Goal: Information Seeking & Learning: Learn about a topic

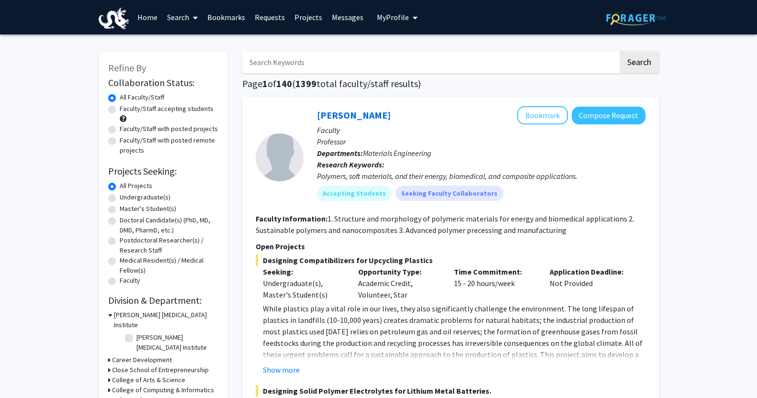
click at [144, 195] on label "Undergraduate(s)" at bounding box center [145, 197] width 51 height 10
click at [126, 195] on input "Undergraduate(s)" at bounding box center [123, 195] width 6 height 6
radio input "true"
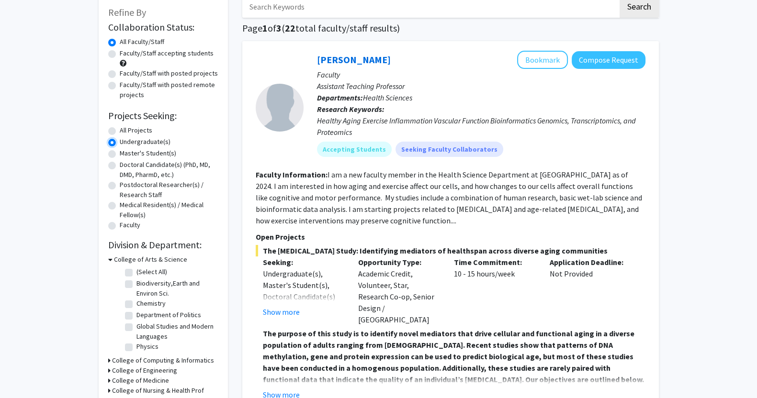
scroll to position [122, 0]
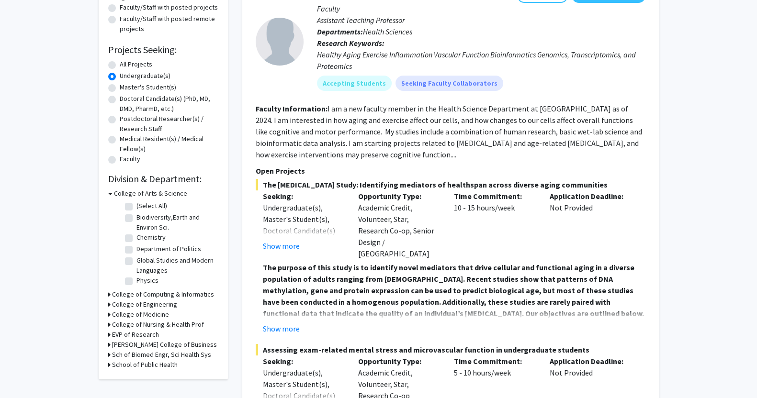
click at [112, 343] on h3 "[PERSON_NAME] College of Business" at bounding box center [164, 345] width 105 height 10
click at [114, 192] on h3 "College of Arts & Science" at bounding box center [150, 194] width 73 height 10
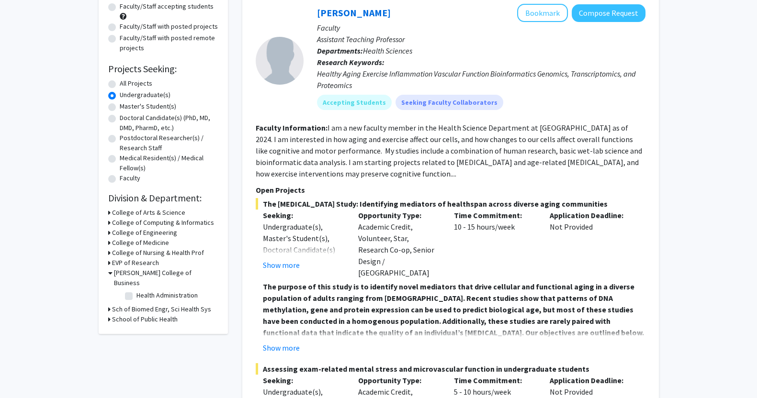
scroll to position [103, 0]
click at [158, 290] on label "Health Administration" at bounding box center [166, 295] width 61 height 10
click at [143, 290] on input "Health Administration" at bounding box center [139, 293] width 6 height 6
checkbox input "true"
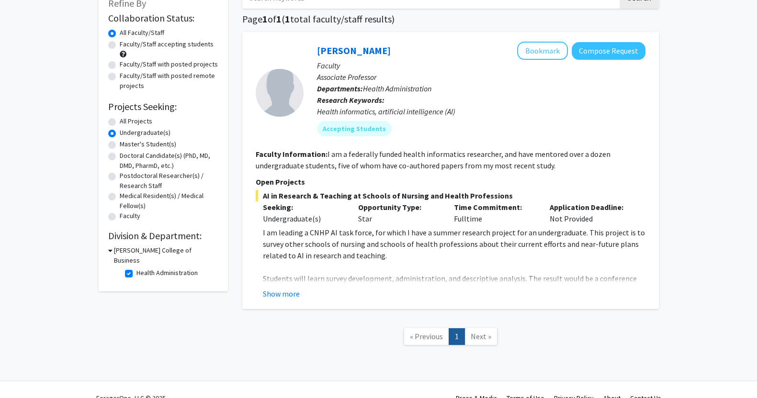
scroll to position [67, 0]
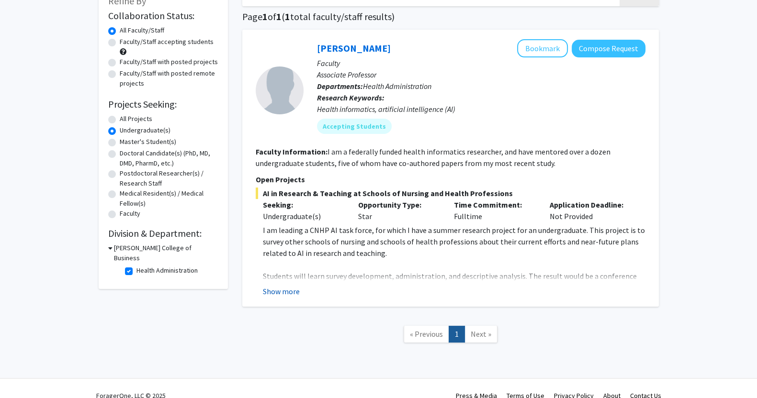
click at [285, 291] on button "Show more" at bounding box center [281, 291] width 37 height 11
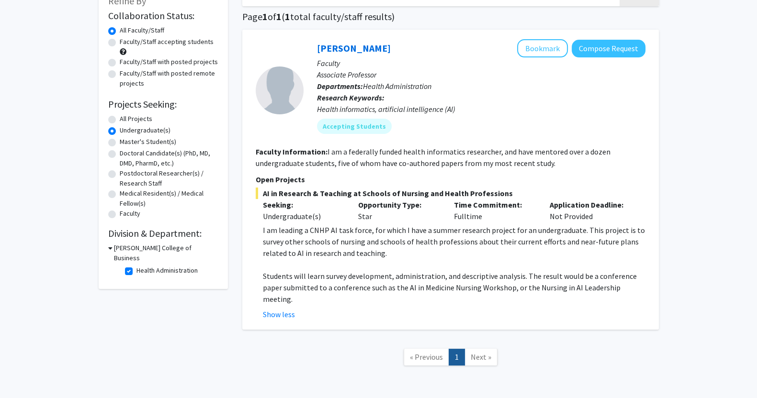
click at [254, 225] on div "[PERSON_NAME] Bookmark Compose Request Faculty Associate Professor Departments:…" at bounding box center [450, 180] width 417 height 300
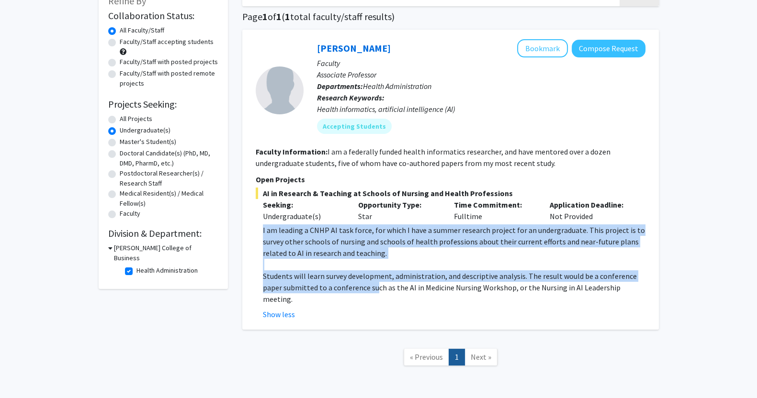
drag, startPoint x: 258, startPoint y: 228, endPoint x: 375, endPoint y: 282, distance: 129.2
click at [375, 282] on fg-read-more "I am leading a CNHP AI task force, for which I have a summer research project f…" at bounding box center [451, 273] width 390 height 96
click at [375, 282] on p "Students will learn survey development, administration, and descriptive analysi…" at bounding box center [454, 288] width 383 height 34
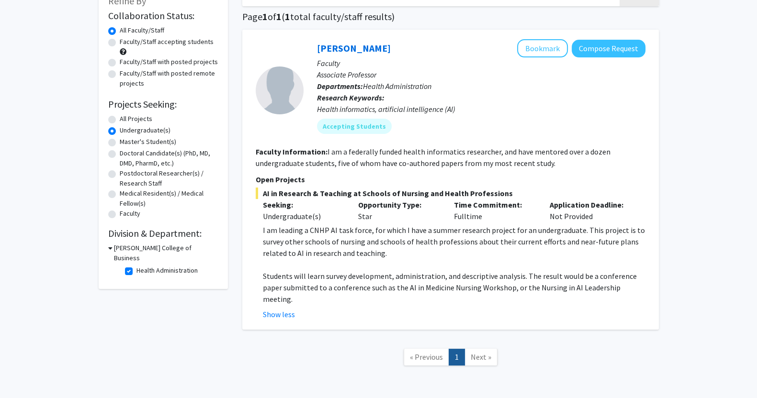
click at [153, 266] on label "Health Administration" at bounding box center [166, 271] width 61 height 10
click at [143, 266] on input "Health Administration" at bounding box center [139, 269] width 6 height 6
checkbox input "false"
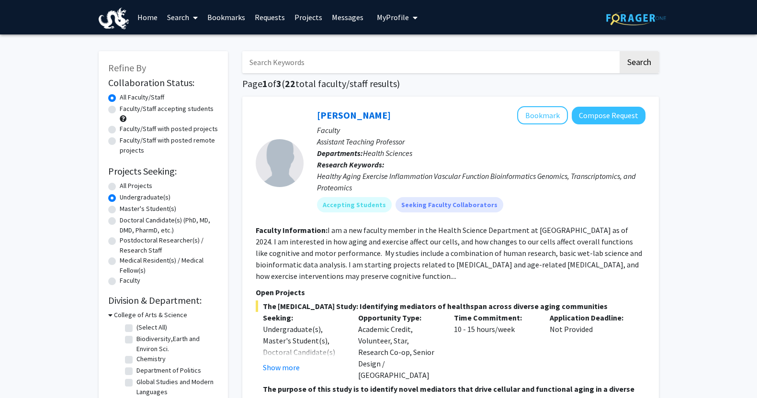
click at [129, 188] on label "All Projects" at bounding box center [136, 186] width 33 height 10
click at [126, 187] on input "All Projects" at bounding box center [123, 184] width 6 height 6
radio input "true"
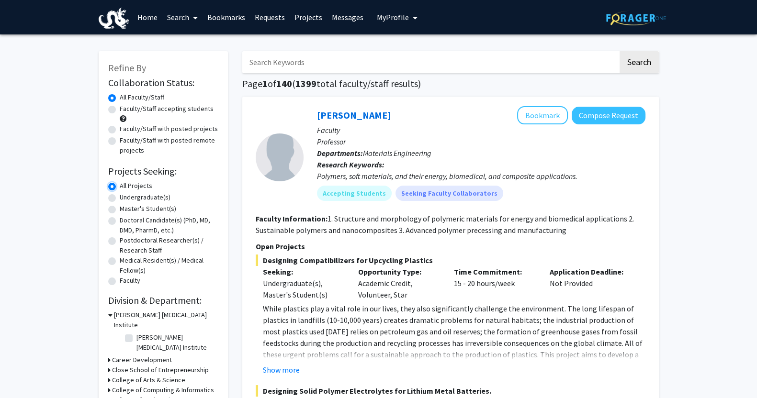
scroll to position [135, 0]
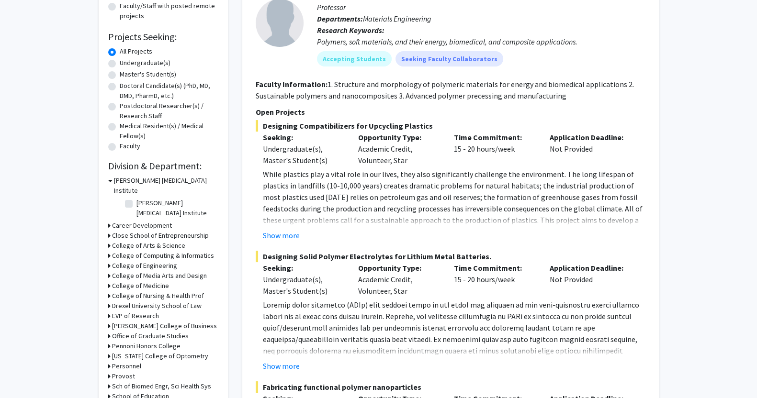
click at [153, 301] on h3 "Drexel University School of Law" at bounding box center [157, 306] width 90 height 10
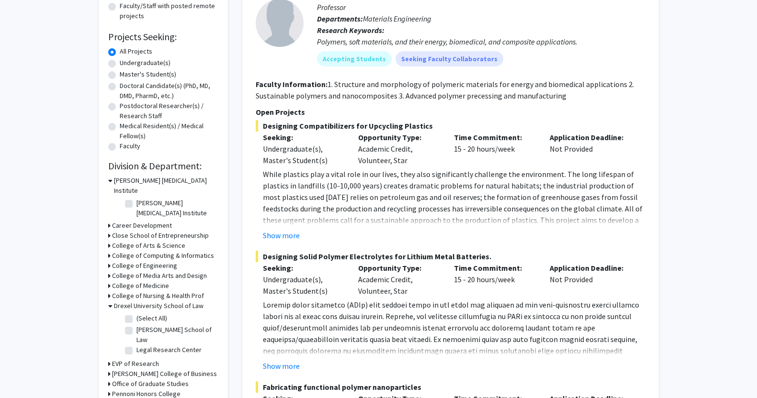
click at [153, 301] on h3 "Drexel University School of Law" at bounding box center [159, 306] width 90 height 10
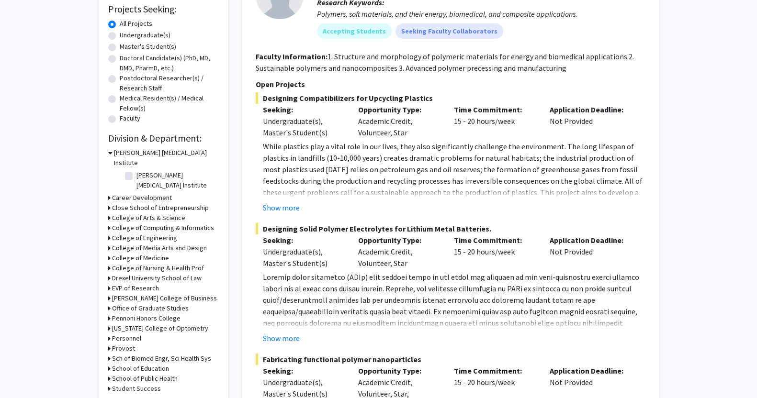
scroll to position [163, 0]
click at [137, 293] on h3 "[PERSON_NAME] College of Business" at bounding box center [164, 298] width 105 height 10
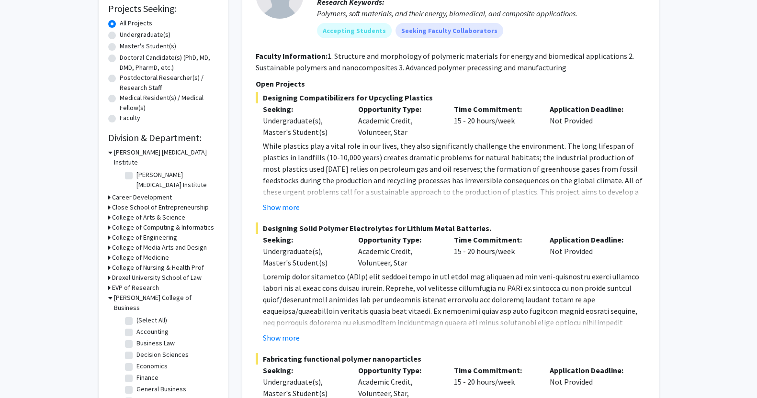
click at [135, 316] on fg-checkbox "(Select All) (Select All)" at bounding box center [170, 321] width 91 height 11
click at [136, 339] on label "Business Law" at bounding box center [155, 344] width 38 height 10
click at [136, 339] on input "Business Law" at bounding box center [139, 342] width 6 height 6
checkbox input "true"
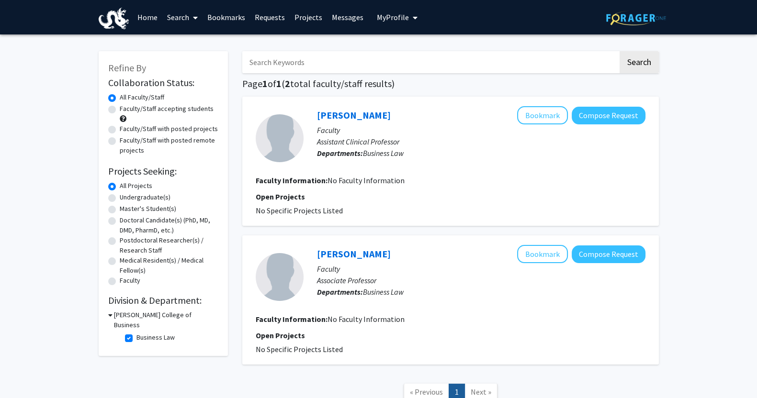
click at [136, 333] on label "Business Law" at bounding box center [155, 338] width 38 height 10
click at [136, 333] on input "Business Law" at bounding box center [139, 336] width 6 height 6
checkbox input "false"
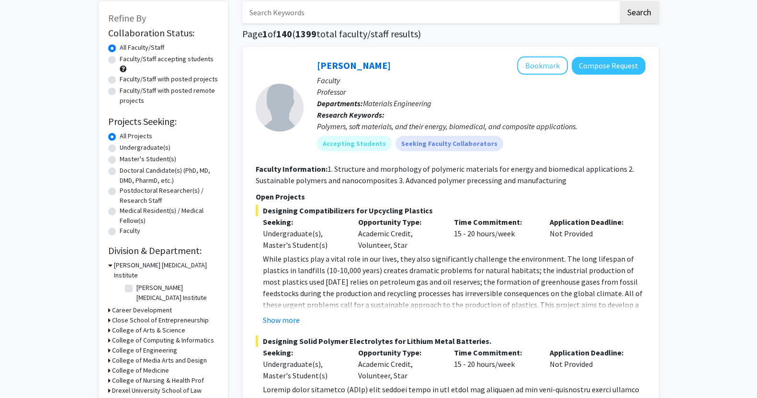
scroll to position [50, 0]
click at [113, 265] on div "[PERSON_NAME] [MEDICAL_DATA] Institute" at bounding box center [163, 270] width 110 height 20
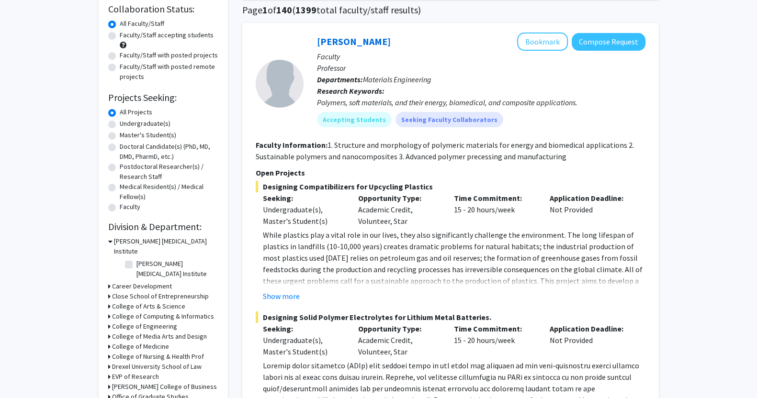
scroll to position [74, 0]
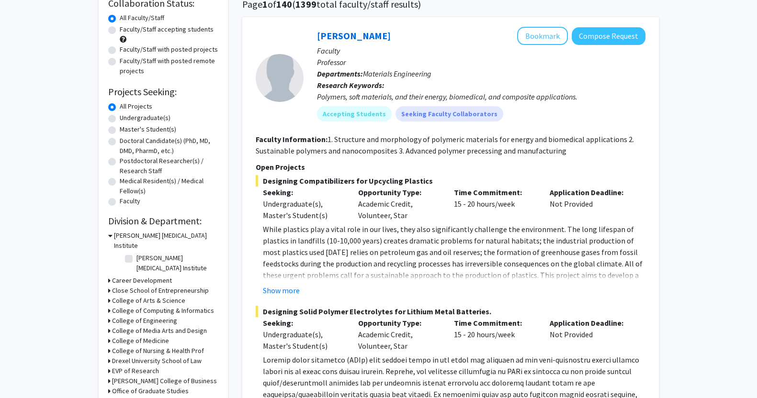
click at [156, 376] on h3 "[PERSON_NAME] College of Business" at bounding box center [164, 381] width 105 height 10
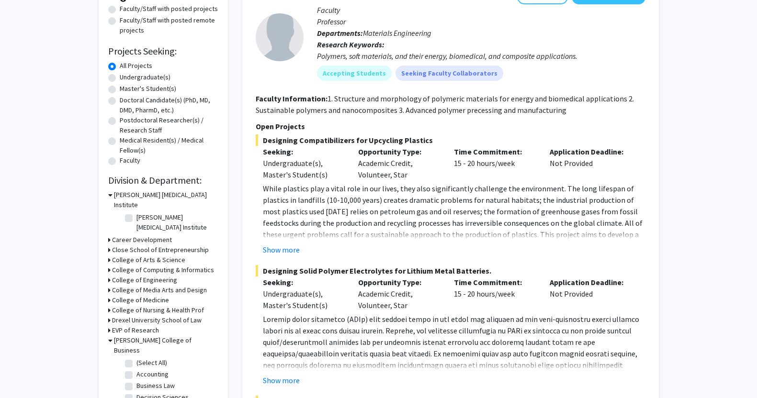
scroll to position [122, 0]
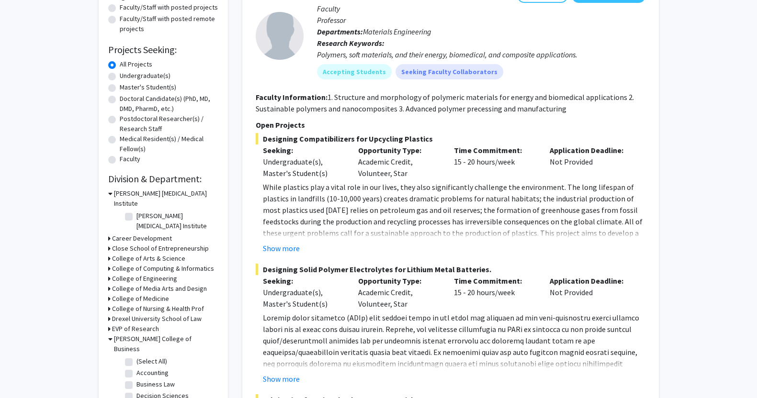
click at [134, 357] on fg-checkbox "(Select All) (Select All)" at bounding box center [170, 362] width 91 height 11
click at [136, 357] on label "(Select All)" at bounding box center [151, 362] width 31 height 10
click at [136, 357] on input "(Select All)" at bounding box center [139, 360] width 6 height 6
checkbox input "true"
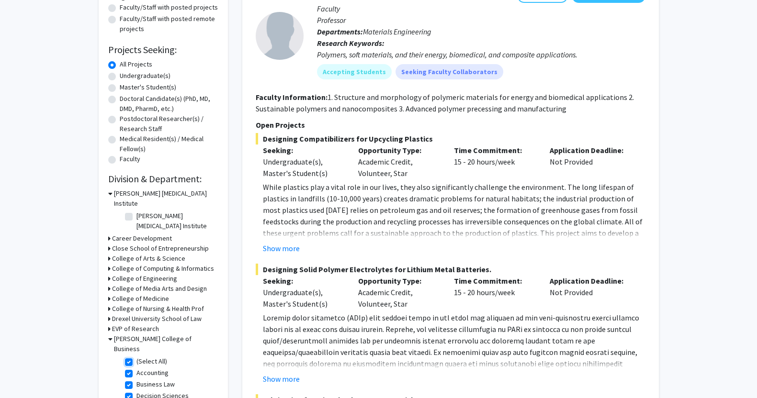
checkbox input "true"
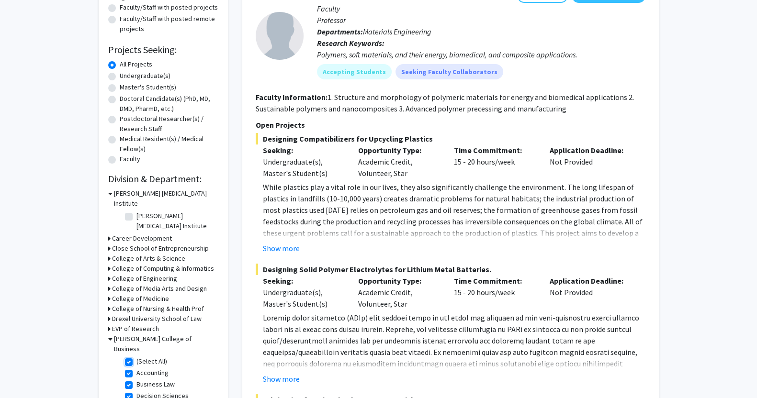
checkbox input "true"
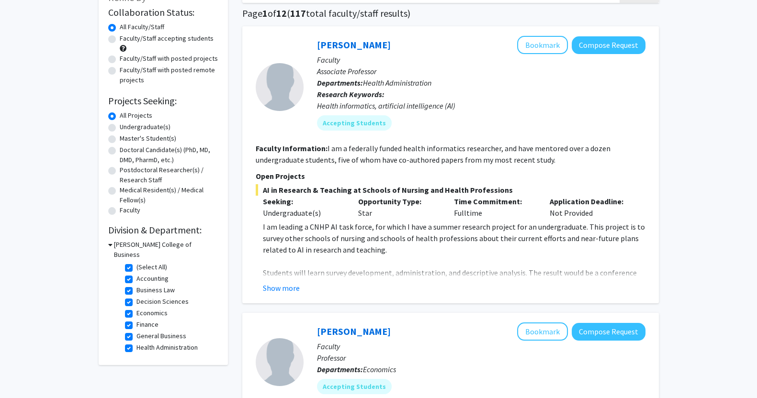
scroll to position [51, 0]
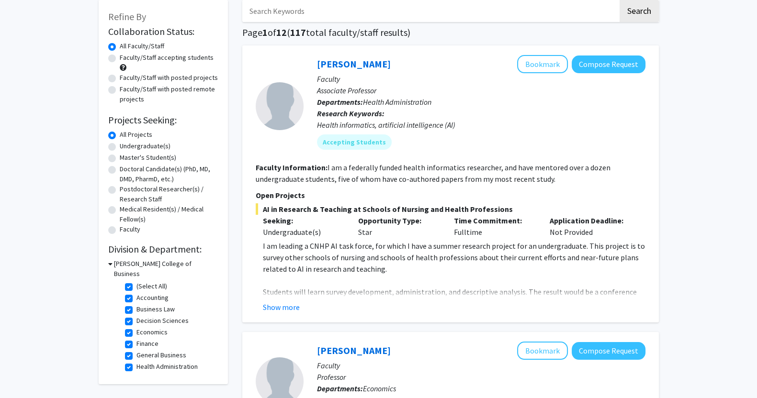
click at [136, 282] on label "(Select All)" at bounding box center [151, 287] width 31 height 10
click at [136, 282] on input "(Select All)" at bounding box center [139, 285] width 6 height 6
checkbox input "false"
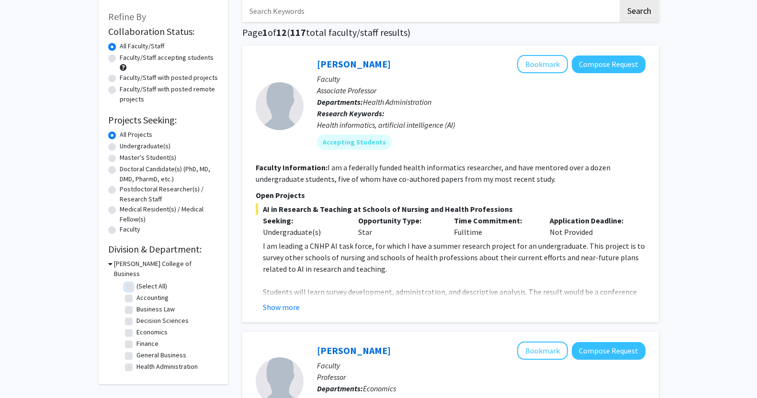
checkbox input "false"
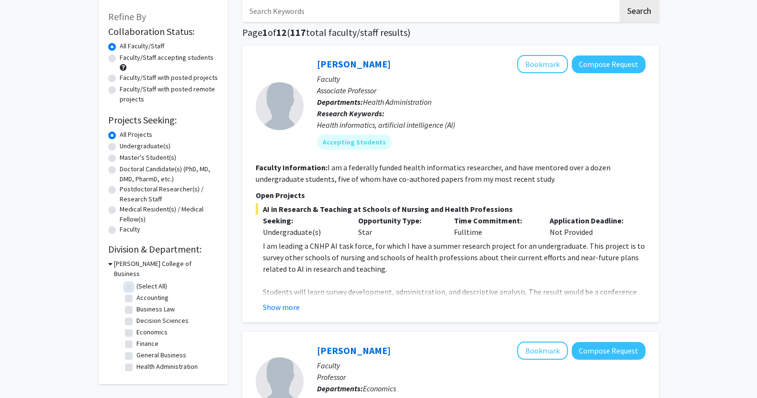
checkbox input "false"
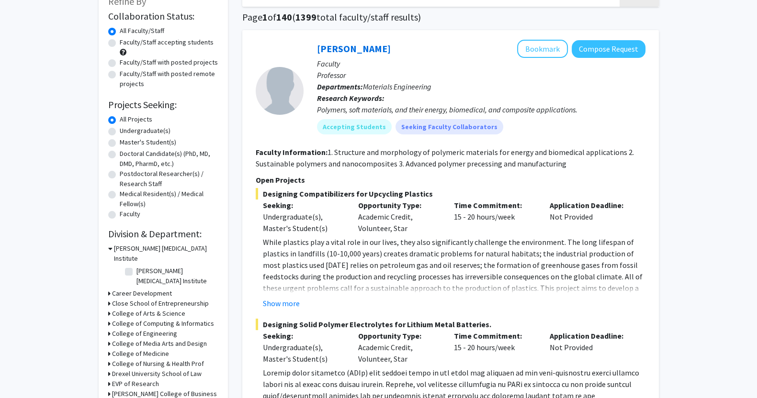
scroll to position [67, 0]
click at [142, 389] on h3 "[PERSON_NAME] College of Business" at bounding box center [164, 394] width 105 height 10
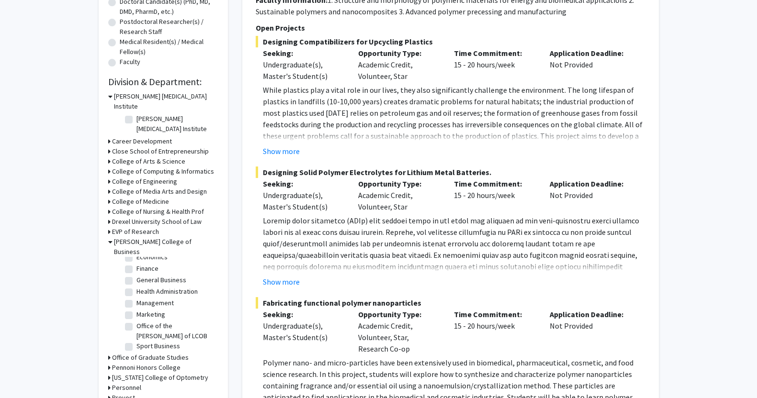
scroll to position [0, 0]
click at [136, 271] on label "Accounting" at bounding box center [152, 276] width 32 height 10
click at [136, 271] on input "Accounting" at bounding box center [139, 274] width 6 height 6
checkbox input "true"
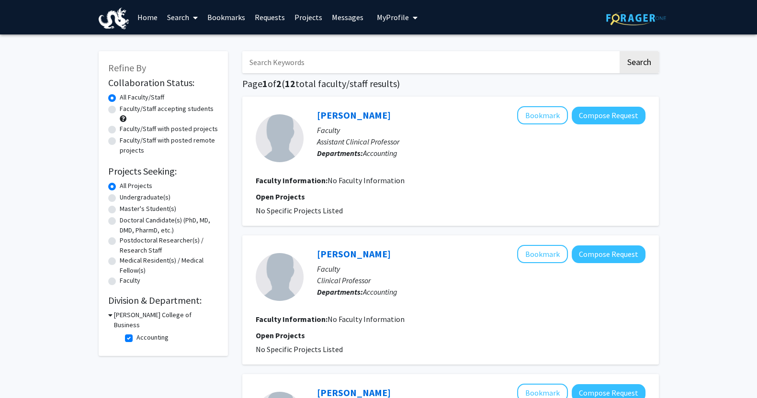
click at [156, 132] on label "Faculty/Staff with posted projects" at bounding box center [169, 129] width 98 height 10
click at [126, 130] on input "Faculty/Staff with posted projects" at bounding box center [123, 127] width 6 height 6
radio input "true"
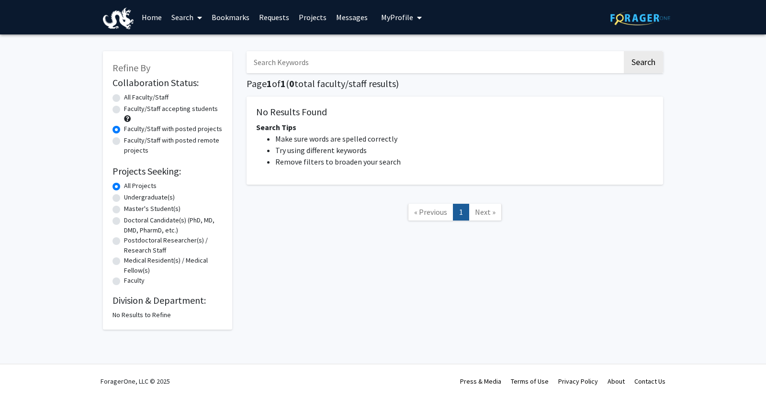
click at [137, 101] on label "All Faculty/Staff" at bounding box center [146, 97] width 45 height 10
click at [130, 99] on input "All Faculty/Staff" at bounding box center [127, 95] width 6 height 6
radio input "true"
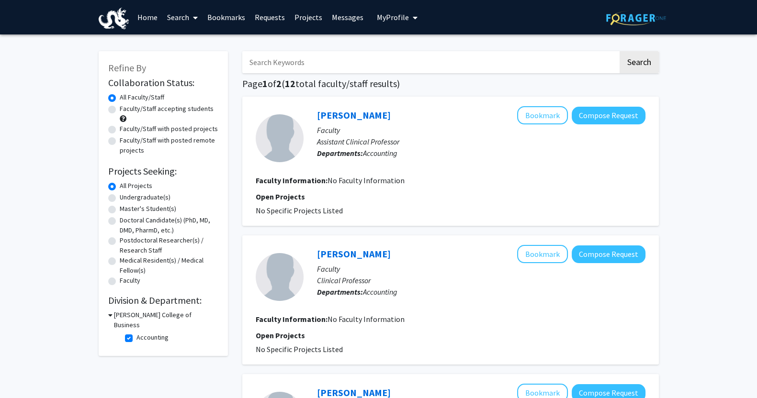
click at [148, 319] on h3 "[PERSON_NAME] College of Business" at bounding box center [166, 320] width 104 height 20
click at [144, 319] on h3 "[PERSON_NAME] College of Business" at bounding box center [164, 315] width 105 height 10
click at [136, 333] on label "Accounting" at bounding box center [152, 338] width 32 height 10
click at [136, 333] on input "Accounting" at bounding box center [139, 336] width 6 height 6
checkbox input "false"
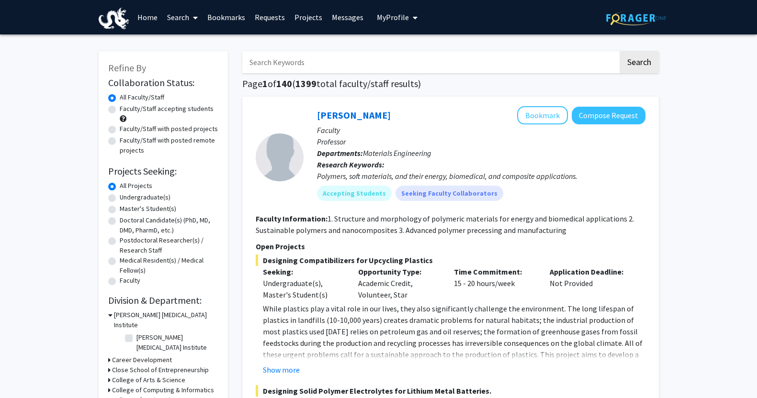
click at [153, 129] on label "Faculty/Staff with posted projects" at bounding box center [169, 129] width 98 height 10
click at [126, 129] on input "Faculty/Staff with posted projects" at bounding box center [123, 127] width 6 height 6
radio input "true"
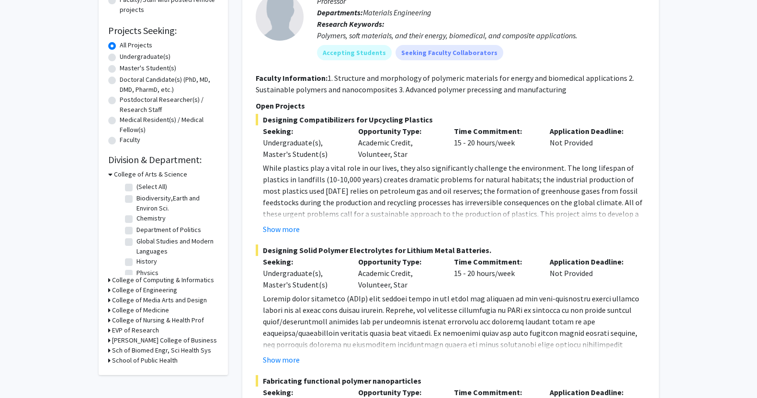
scroll to position [144, 0]
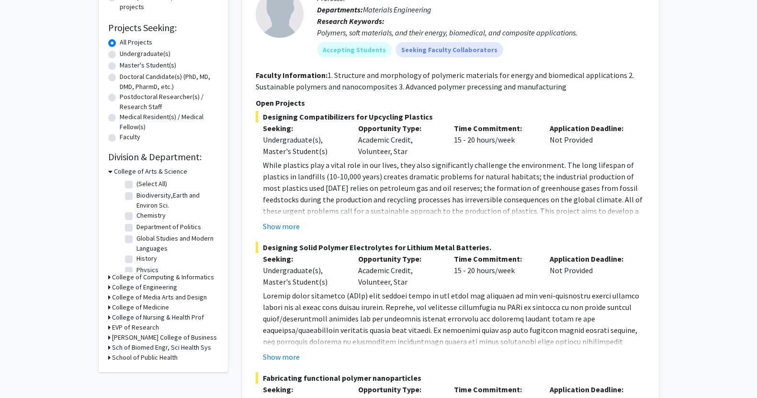
click at [121, 174] on h3 "College of Arts & Science" at bounding box center [150, 172] width 73 height 10
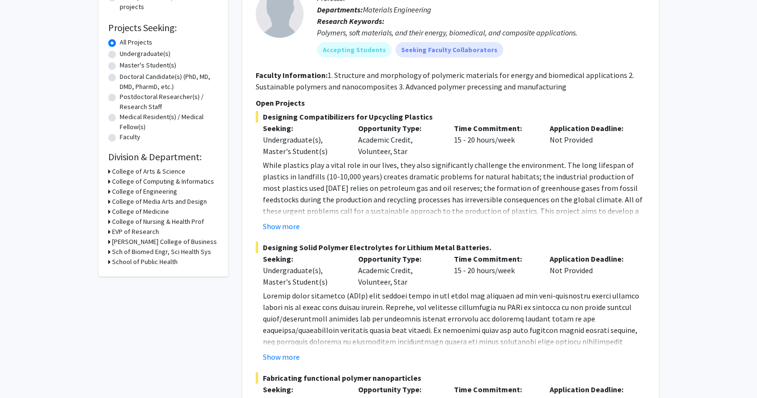
click at [153, 242] on h3 "[PERSON_NAME] College of Business" at bounding box center [164, 242] width 105 height 10
click at [148, 260] on label "Health Administration" at bounding box center [166, 265] width 61 height 10
click at [143, 260] on input "Health Administration" at bounding box center [139, 263] width 6 height 6
checkbox input "true"
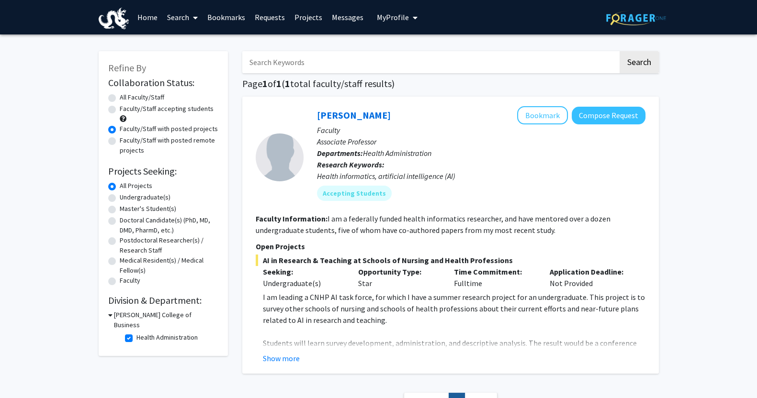
click at [150, 94] on label "All Faculty/Staff" at bounding box center [142, 97] width 45 height 10
click at [126, 94] on input "All Faculty/Staff" at bounding box center [123, 95] width 6 height 6
radio input "true"
click at [134, 333] on fg-checkbox "Health Administration Health Administration" at bounding box center [170, 338] width 91 height 11
click at [136, 333] on label "Health Administration" at bounding box center [166, 338] width 61 height 10
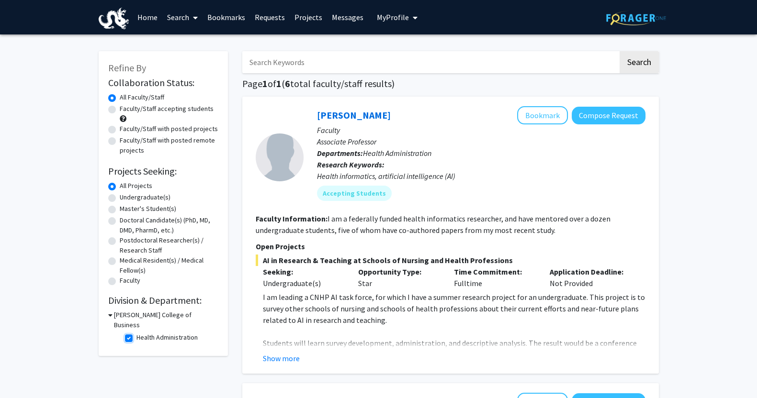
click at [136, 333] on input "Health Administration" at bounding box center [139, 336] width 6 height 6
checkbox input "false"
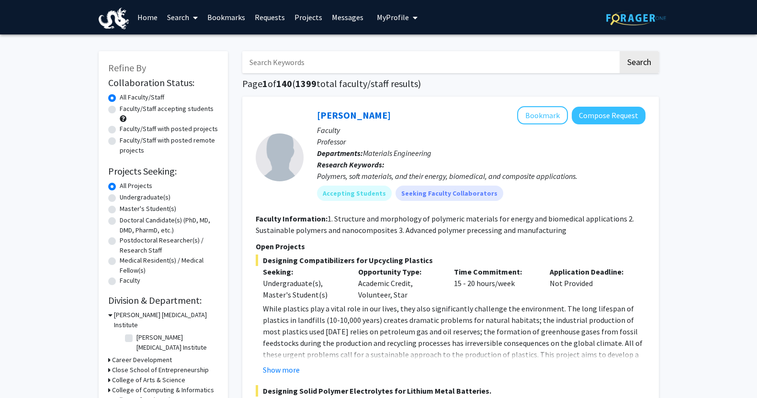
click at [129, 127] on label "Faculty/Staff with posted projects" at bounding box center [169, 129] width 98 height 10
click at [126, 127] on input "Faculty/Staff with posted projects" at bounding box center [123, 127] width 6 height 6
radio input "true"
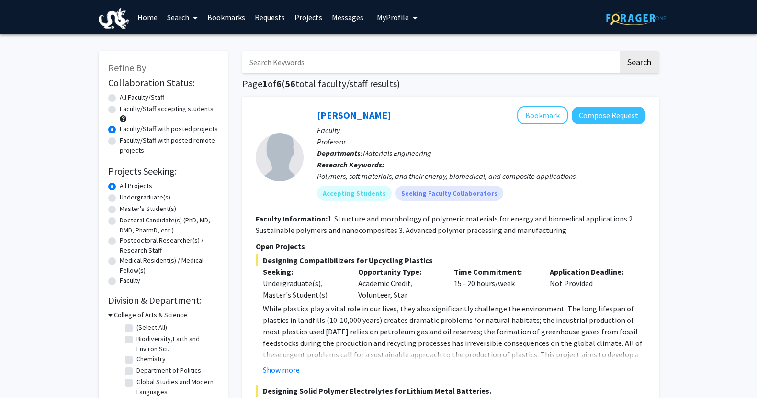
click at [110, 312] on icon at bounding box center [110, 315] width 4 height 10
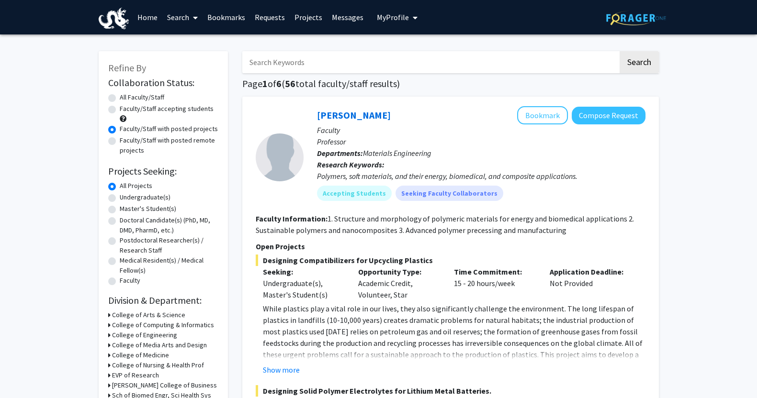
click at [112, 312] on h3 "College of Arts & Science" at bounding box center [148, 315] width 73 height 10
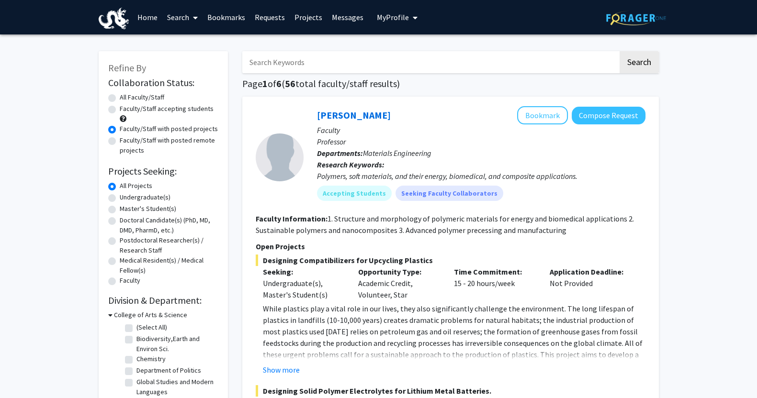
click at [108, 312] on icon at bounding box center [110, 315] width 4 height 10
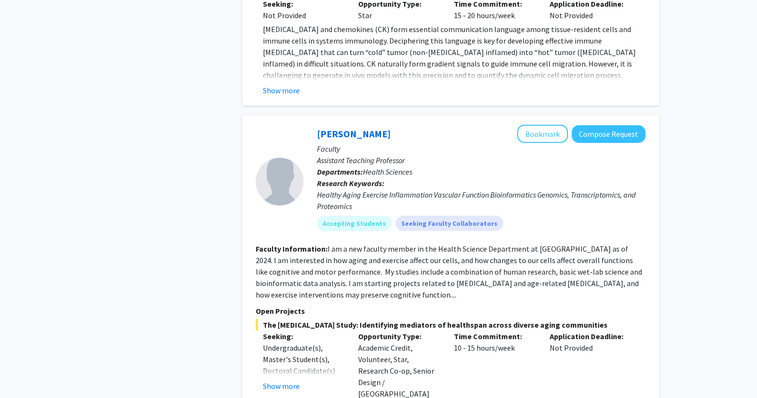
scroll to position [2853, 0]
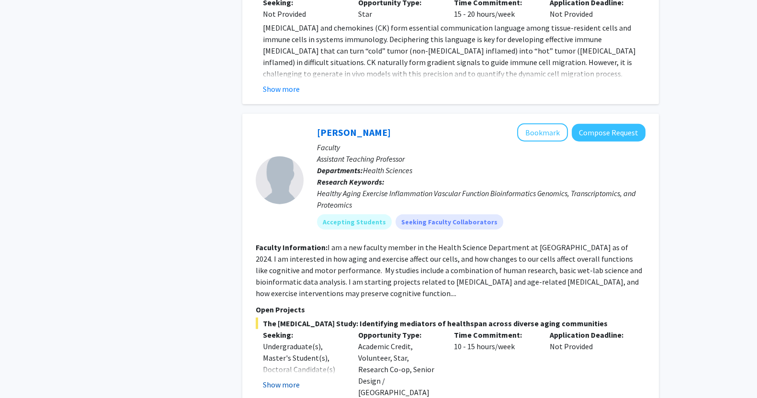
click at [294, 379] on button "Show more" at bounding box center [281, 384] width 37 height 11
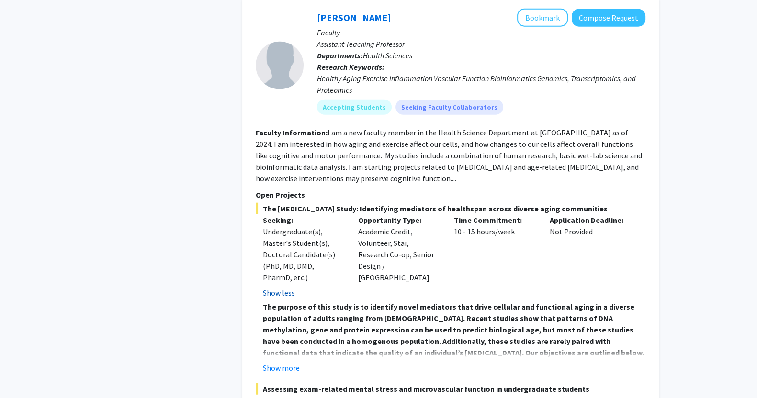
scroll to position [2969, 0]
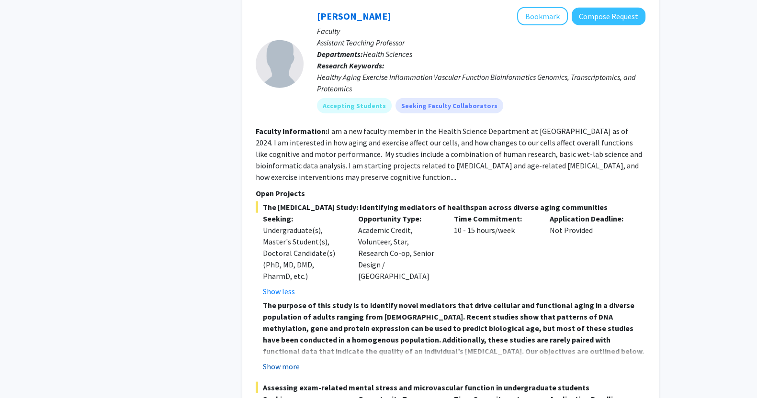
click at [290, 361] on button "Show more" at bounding box center [281, 366] width 37 height 11
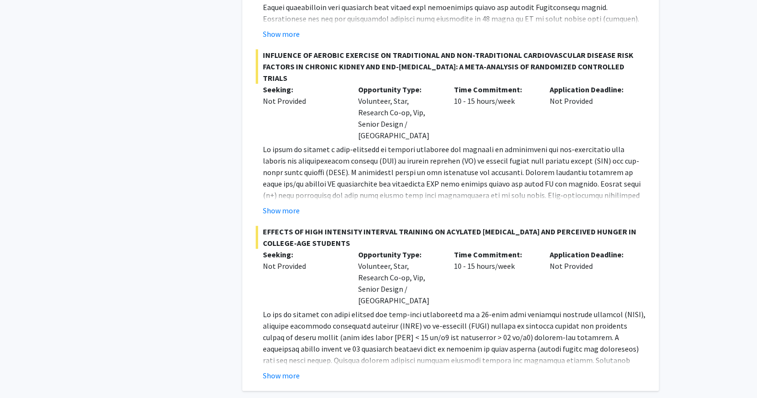
scroll to position [5504, 0]
